Goal: Transaction & Acquisition: Purchase product/service

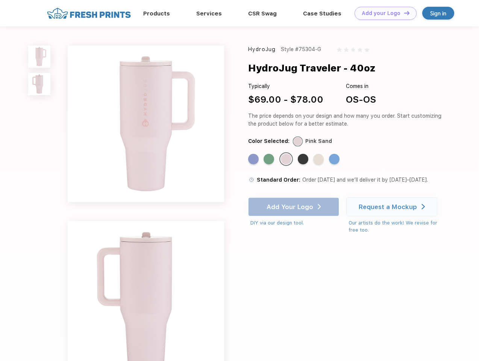
click at [383, 13] on link "Add your Logo Design Tool" at bounding box center [386, 13] width 62 height 13
click at [0, 0] on div "Design Tool" at bounding box center [0, 0] width 0 height 0
click at [404, 13] on link "Add your Logo Design Tool" at bounding box center [386, 13] width 62 height 13
click at [39, 56] on img at bounding box center [39, 57] width 22 height 22
click at [39, 84] on img at bounding box center [39, 84] width 22 height 22
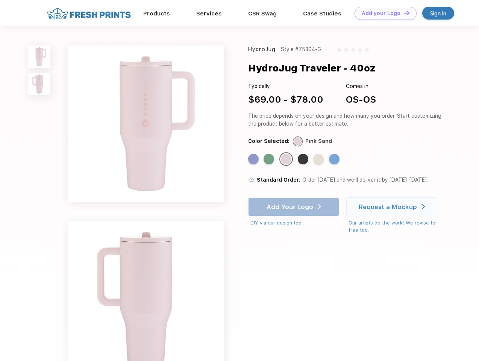
click at [254, 159] on div "Standard Color" at bounding box center [253, 159] width 11 height 11
click at [270, 159] on div "Standard Color" at bounding box center [269, 159] width 11 height 11
click at [287, 159] on div "Standard Color" at bounding box center [286, 159] width 11 height 11
click at [304, 159] on div "Standard Color" at bounding box center [303, 159] width 11 height 11
click at [319, 159] on div "Standard Color" at bounding box center [318, 159] width 11 height 11
